Goal: Task Accomplishment & Management: Complete application form

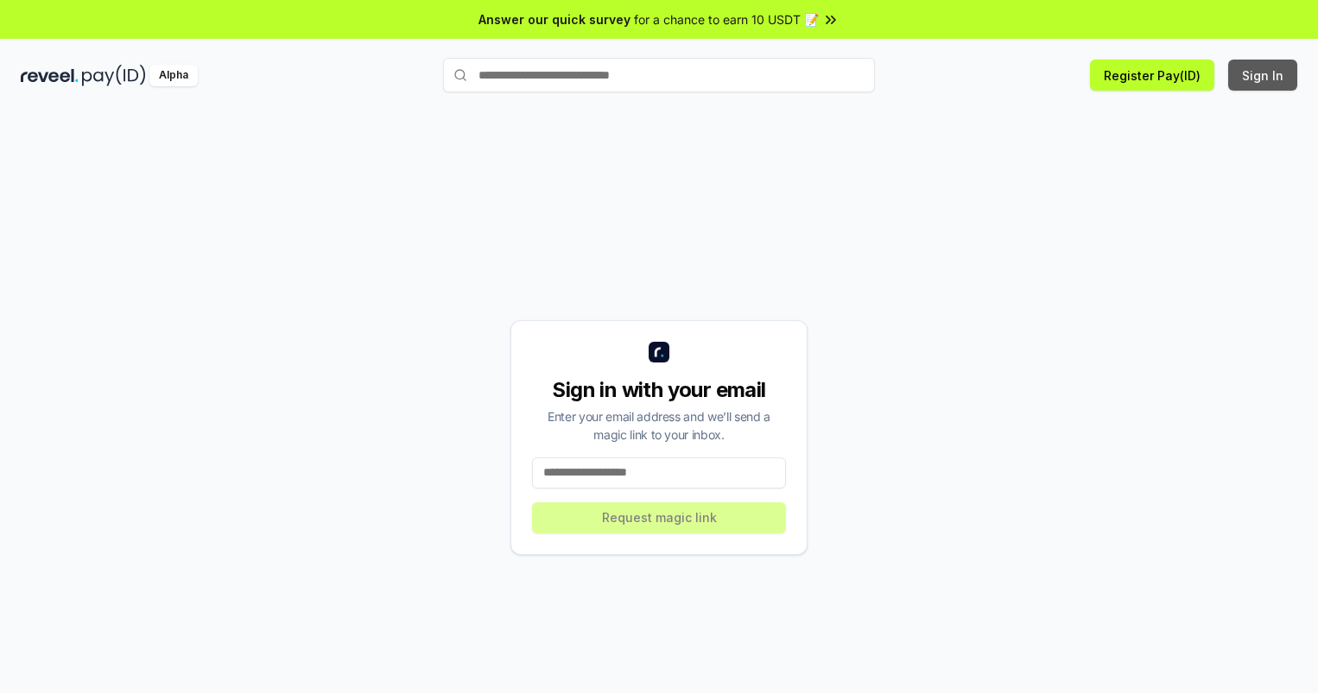
click at [1263, 75] on button "Sign In" at bounding box center [1262, 75] width 69 height 31
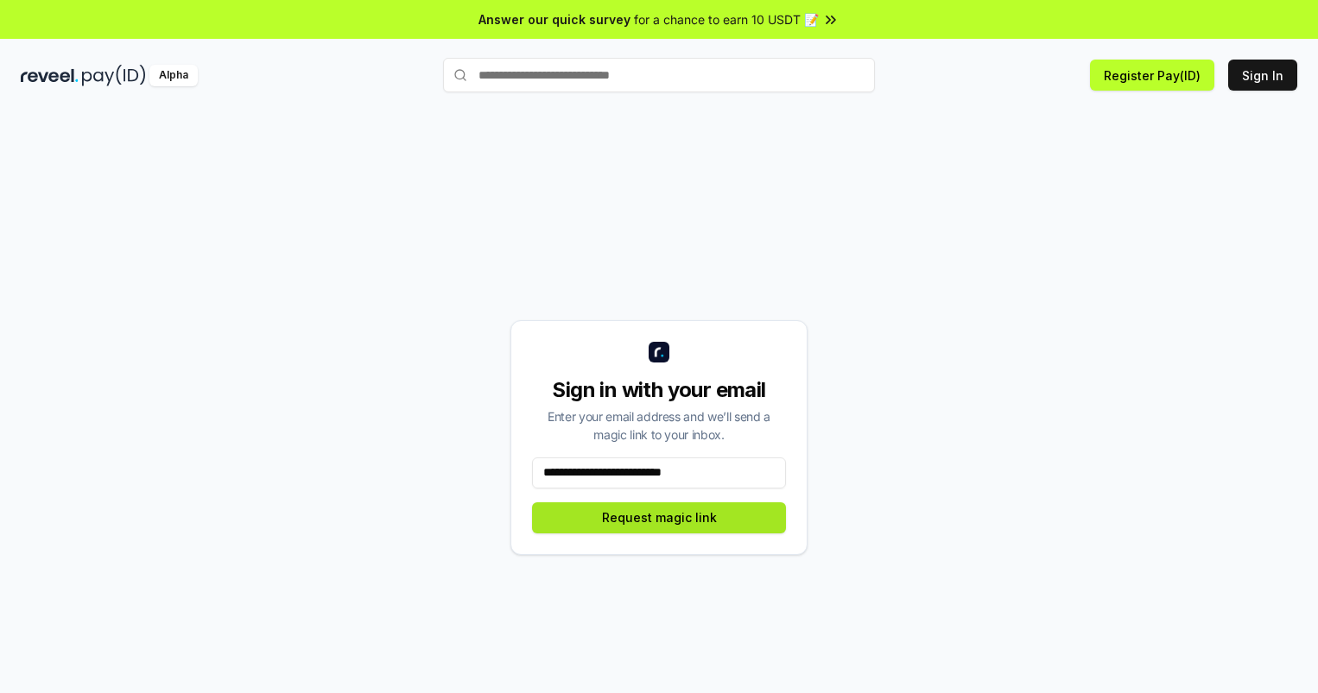
type input "**********"
click at [659, 517] on button "Request magic link" at bounding box center [659, 518] width 254 height 31
